Goal: Information Seeking & Learning: Learn about a topic

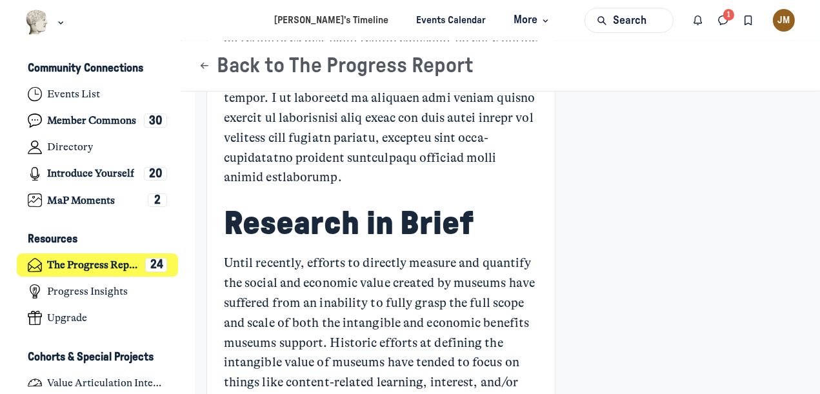
scroll to position [1290, 0]
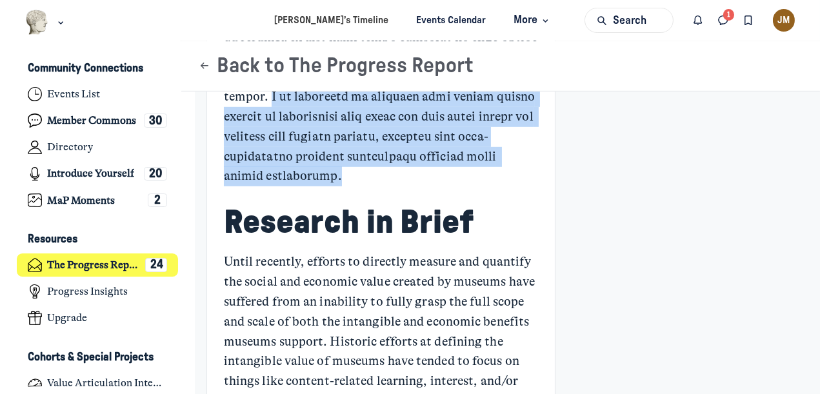
drag, startPoint x: 372, startPoint y: 133, endPoint x: 509, endPoint y: 219, distance: 162.4
copy p "I am referring to research that allows museum leaders to confidently talk about…"
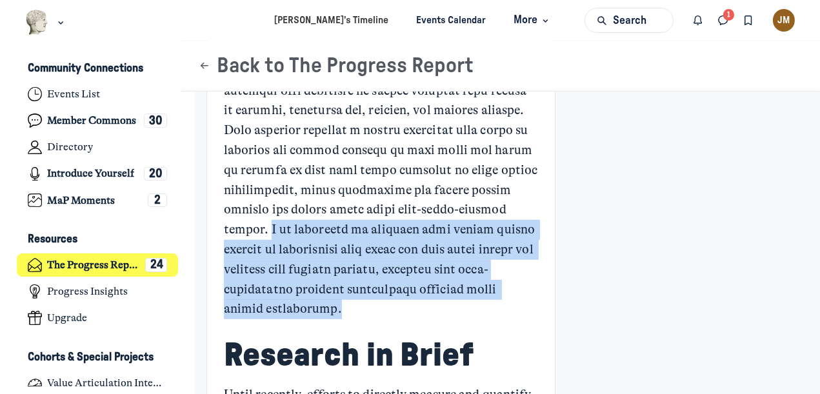
scroll to position [1147, 0]
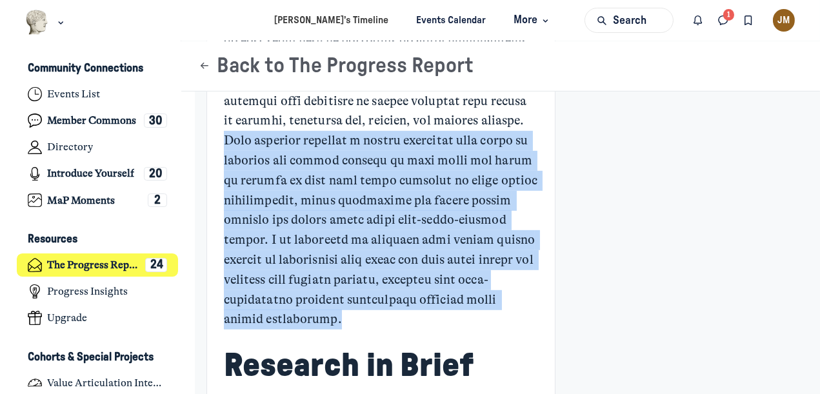
drag, startPoint x: 282, startPoint y: 180, endPoint x: 505, endPoint y: 363, distance: 288.8
click at [510, 330] on p "Main Content" at bounding box center [381, 101] width 314 height 457
copy p "This research provides a useful framework that makes it possible for museum lea…"
click at [444, 278] on p "Main Content" at bounding box center [381, 101] width 314 height 457
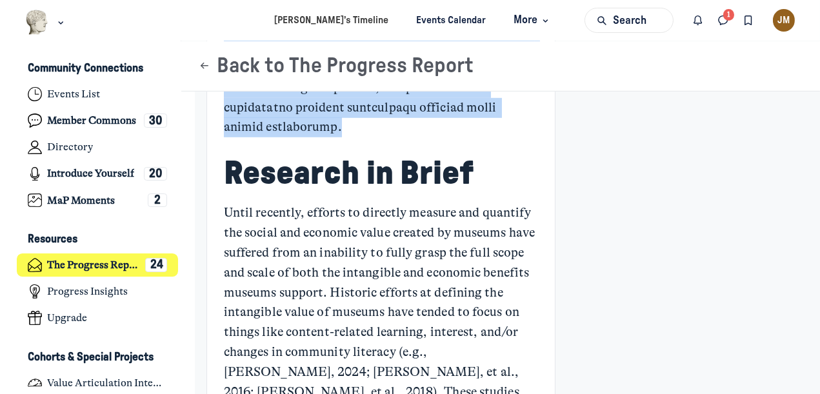
scroll to position [1361, 0]
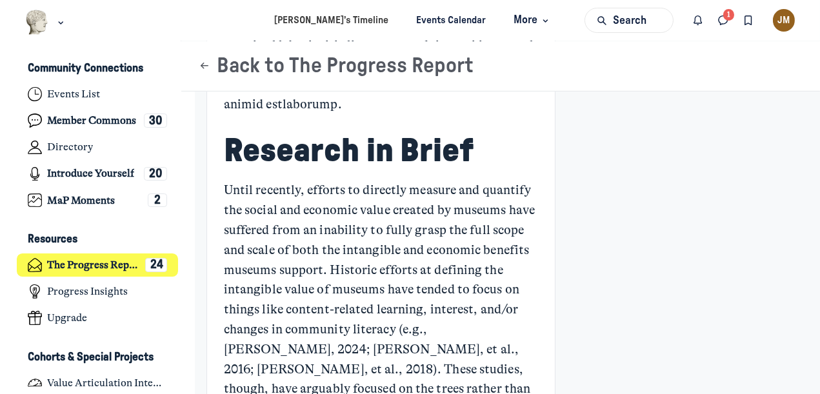
click at [326, 234] on p "Until recently, efforts to directly measure and quantify the social and economi…" at bounding box center [381, 330] width 314 height 298
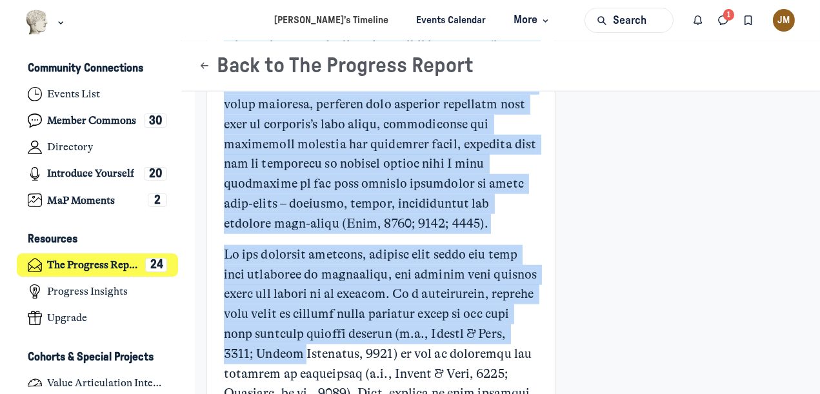
scroll to position [2018, 0]
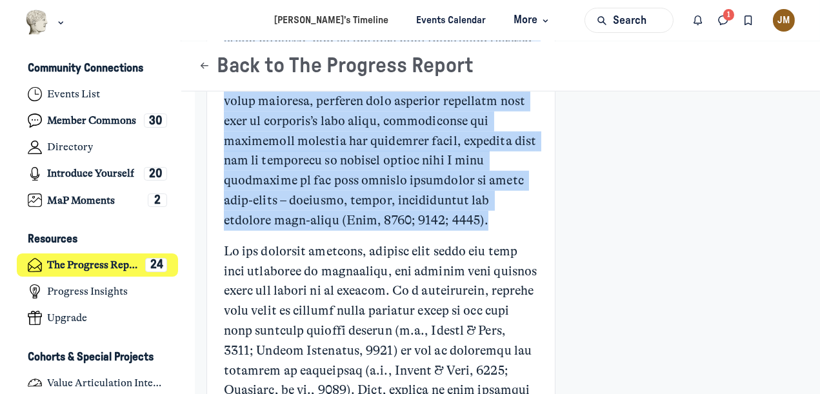
drag, startPoint x: 229, startPoint y: 161, endPoint x: 517, endPoint y: 257, distance: 304.0
click at [517, 231] on p "Main Content" at bounding box center [381, 32] width 314 height 397
copy p "Lore ipsumd sitametc, adi elit S’d eiusmod tempo 51% in utlabo etdolore, mag al…"
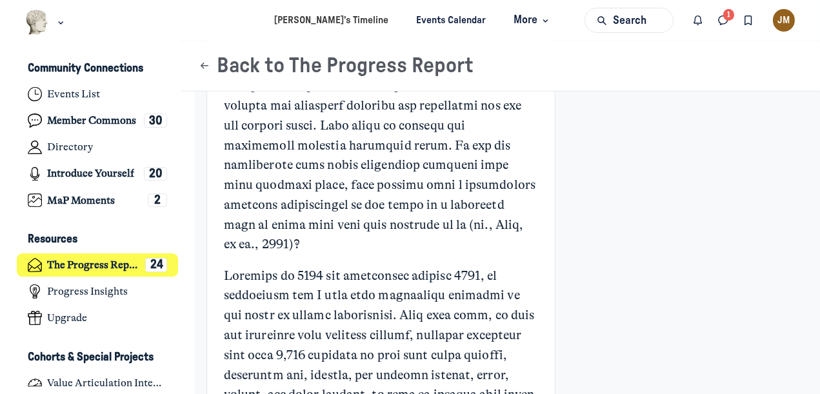
scroll to position [2448, 0]
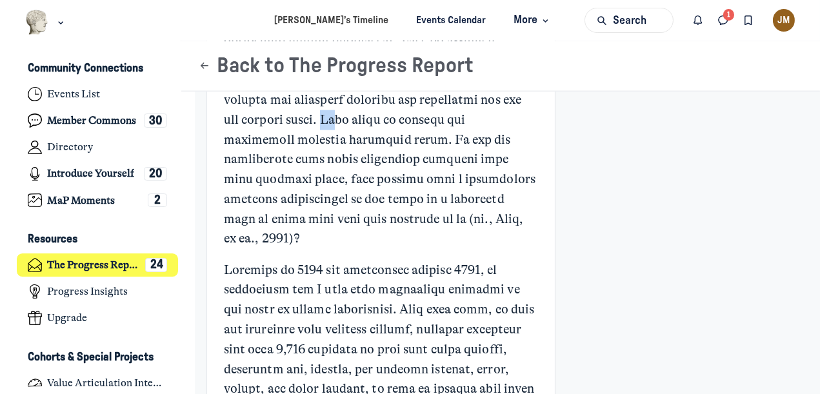
drag, startPoint x: 312, startPoint y: 177, endPoint x: 348, endPoint y: 176, distance: 35.5
click at [330, 179] on p "Main Content" at bounding box center [381, 30] width 314 height 437
click at [352, 176] on p "Main Content" at bounding box center [381, 30] width 314 height 437
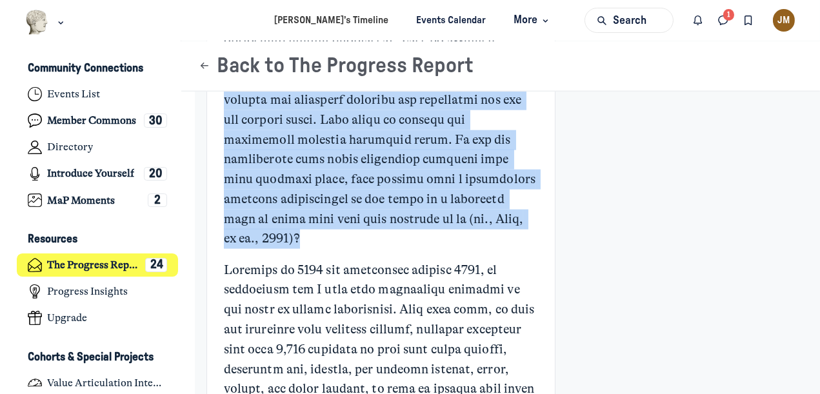
drag, startPoint x: 423, startPoint y: 141, endPoint x: 507, endPoint y: 292, distance: 172.4
click at [507, 250] on p "Main Content" at bounding box center [381, 30] width 314 height 437
copy p "tourism dollars and increased revenues and employment are not why museums exist…"
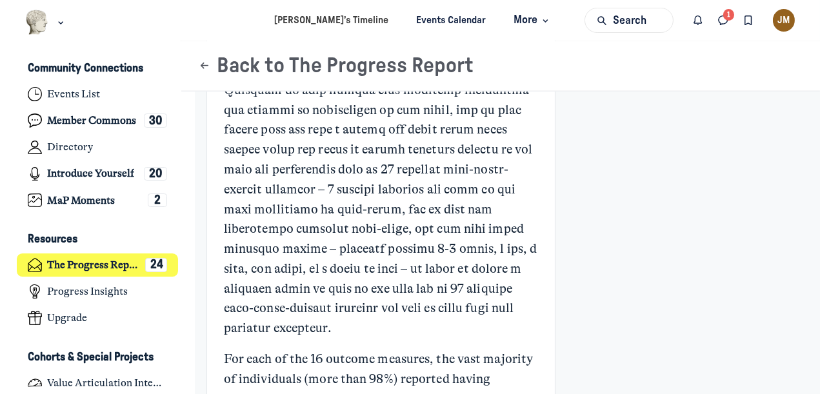
scroll to position [2878, 0]
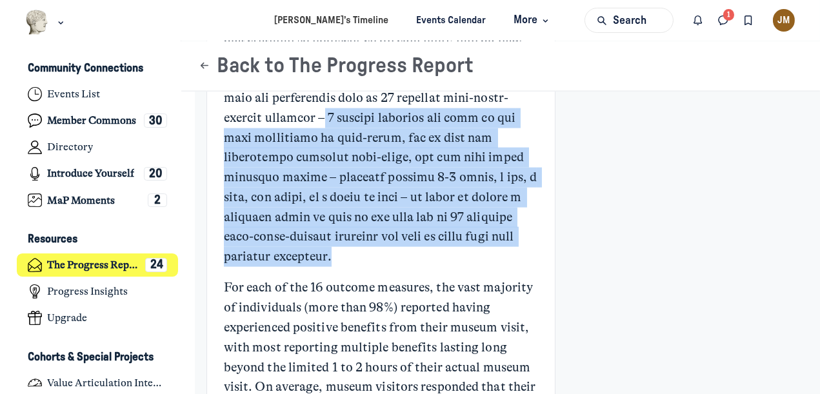
drag, startPoint x: 499, startPoint y: 176, endPoint x: 521, endPoint y: 334, distance: 160.3
click at [521, 268] on p "Main Content" at bounding box center [381, 48] width 314 height 437
copy p "4 outcome measures for each of the four dimensions of well-being, and if they h…"
click at [381, 268] on p "Main Content" at bounding box center [381, 48] width 314 height 437
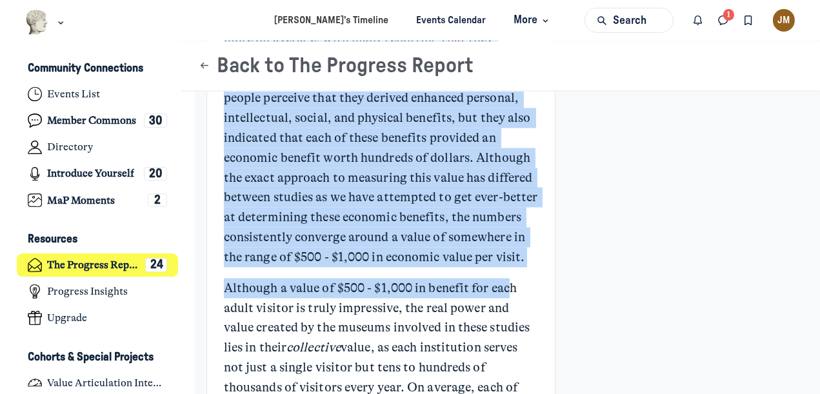
scroll to position [3289, 0]
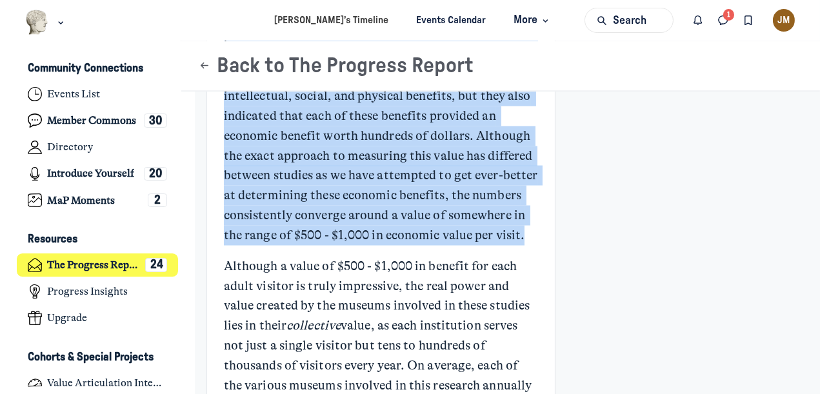
drag, startPoint x: 359, startPoint y: 170, endPoint x: 506, endPoint y: 351, distance: 233.0
click at [506, 245] on p "For each of the 16 outcome measures, the vast majority of individuals (more tha…" at bounding box center [381, 56] width 314 height 377
copy p "more than 98%) reported having experienced positive benefits from their museum …"
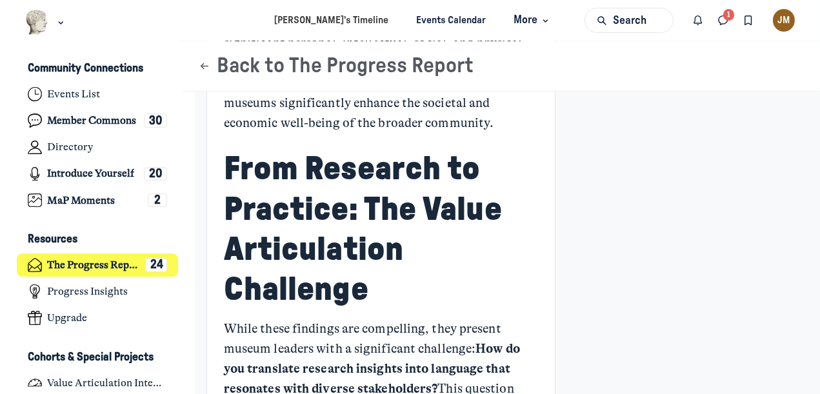
scroll to position [3862, 0]
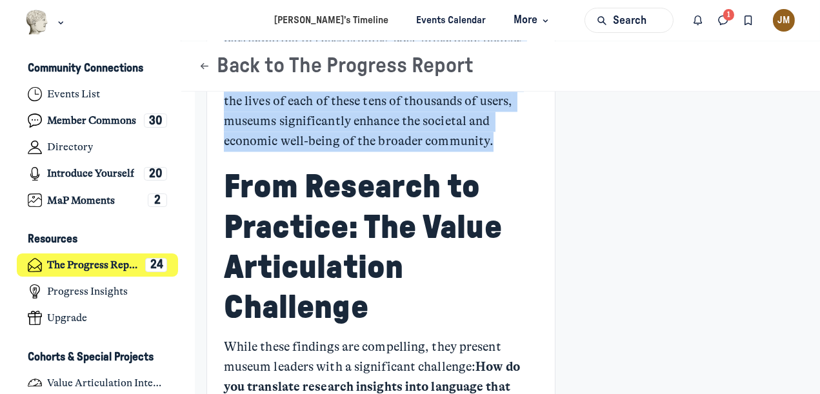
drag, startPoint x: 223, startPoint y: 139, endPoint x: 496, endPoint y: 292, distance: 313.4
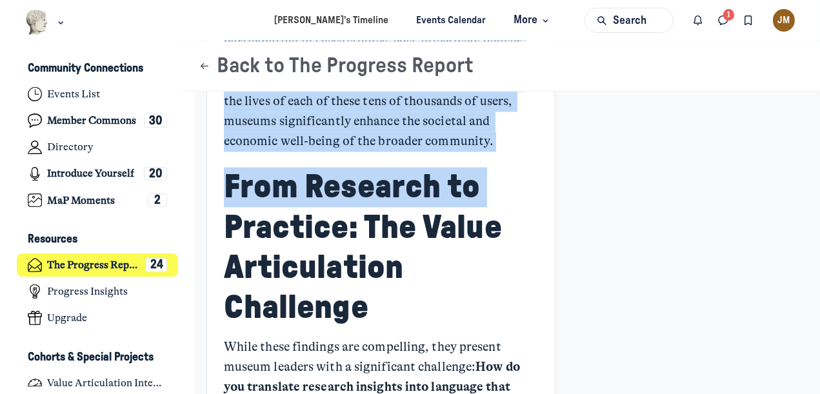
copy div "In conclusion, these studies collectively show that museums, as evidenced by th…"
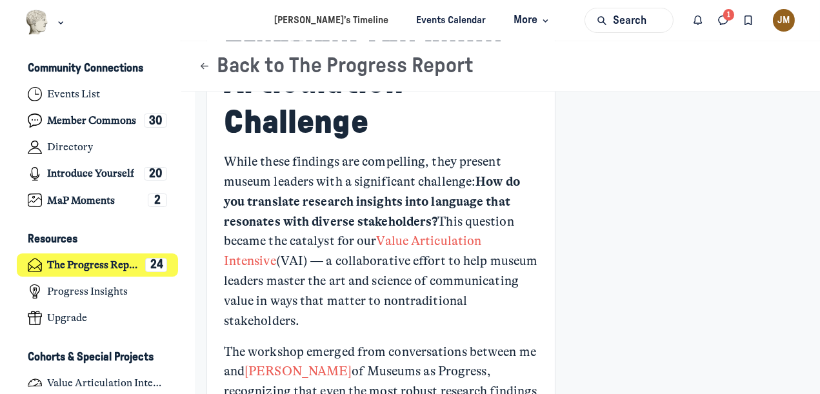
scroll to position [4078, 0]
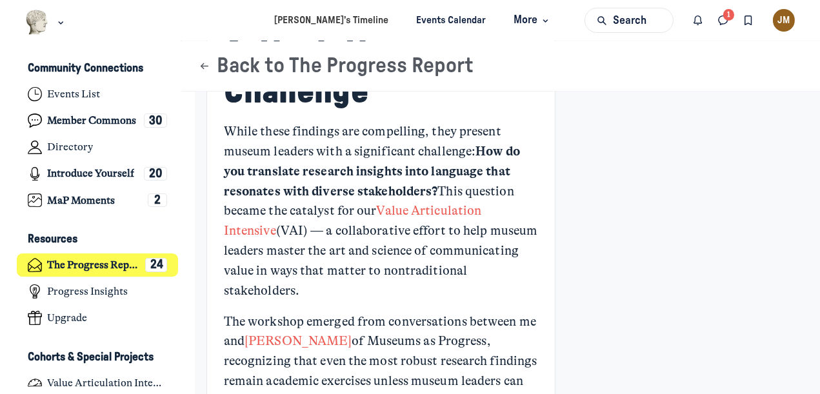
click at [436, 112] on h2 "From Research to Practice: The Value Articulation Challenge" at bounding box center [381, 32] width 314 height 161
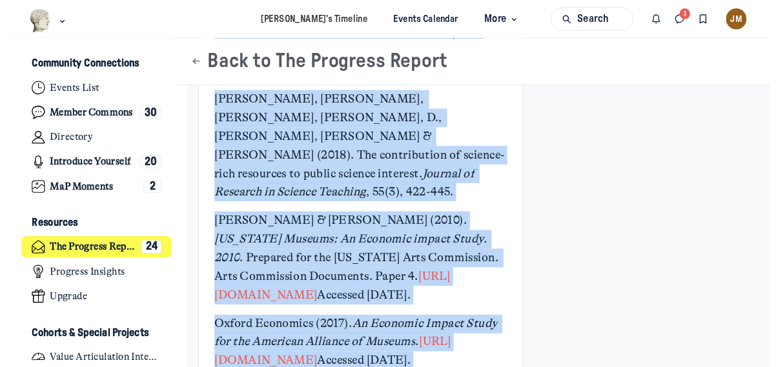
scroll to position [8604, 0]
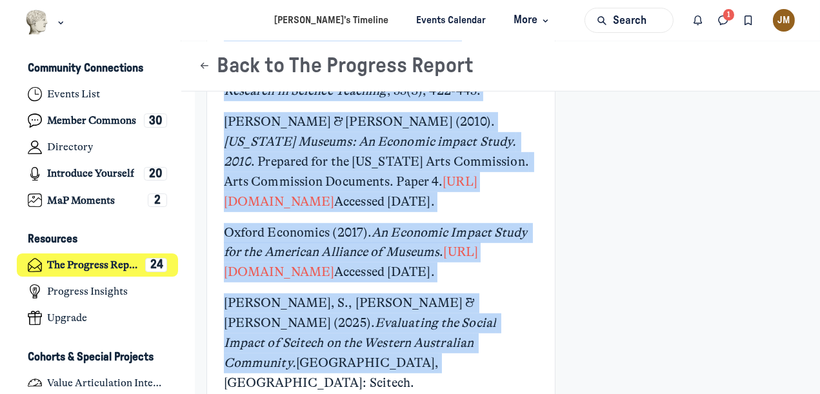
drag, startPoint x: 224, startPoint y: 241, endPoint x: 479, endPoint y: 186, distance: 261.5
copy div "L ipsu dolors amet consectet ad eli seddoeius temp incidi utlabor etd ma aliqua…"
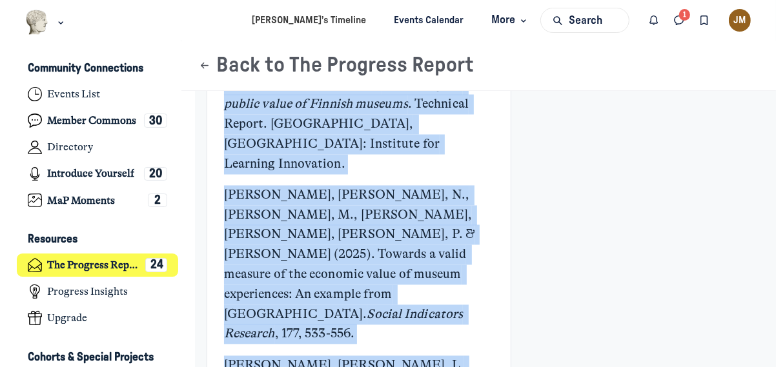
scroll to position [8819, 0]
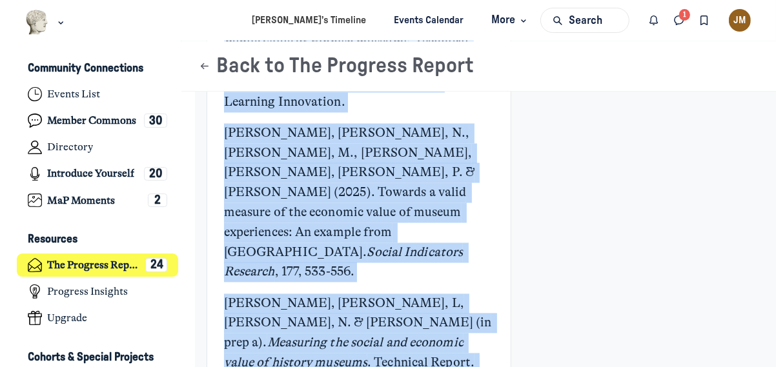
click at [470, 112] on p "[PERSON_NAME], [PERSON_NAME], N. & [PERSON_NAME] (2023a). Measuring the public …" at bounding box center [359, 52] width 270 height 119
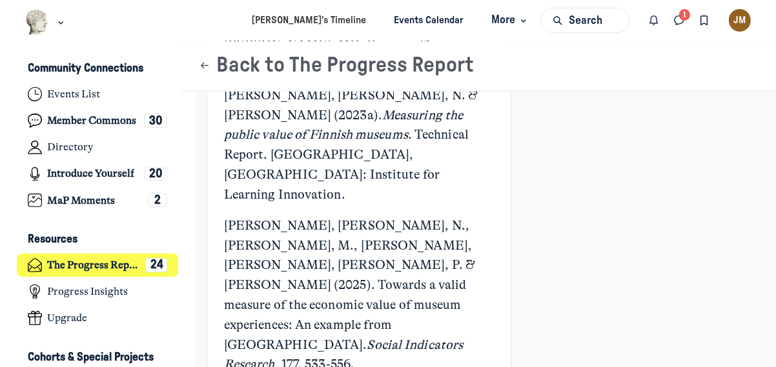
scroll to position [8389, 0]
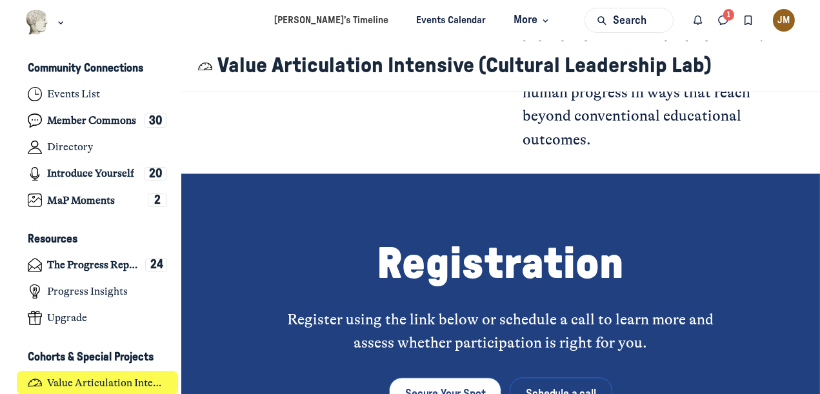
scroll to position [4015, 0]
